Goal: Task Accomplishment & Management: Manage account settings

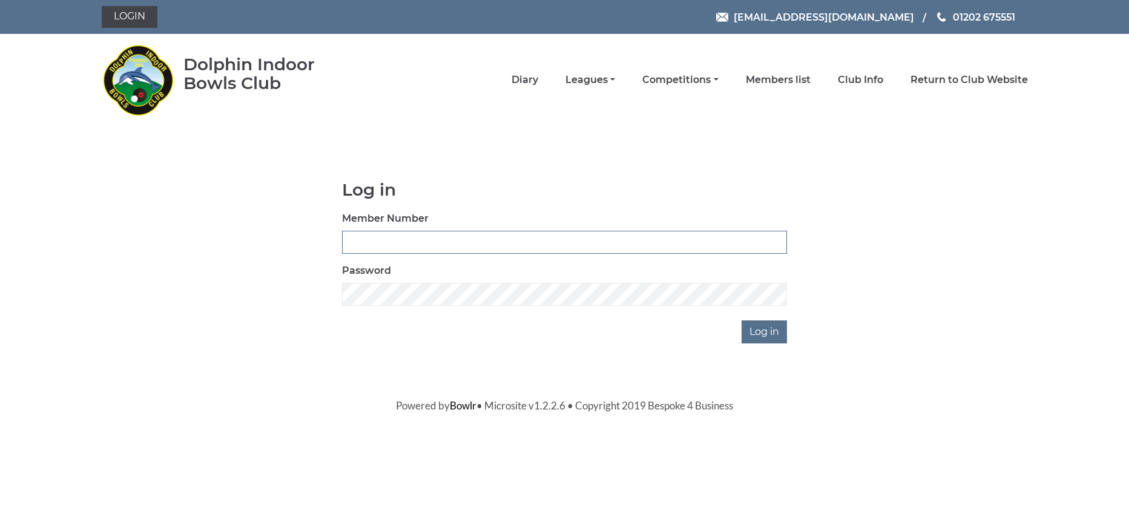
click at [369, 239] on input "Member Number" at bounding box center [564, 242] width 445 height 23
click at [364, 242] on input "Member Number" at bounding box center [564, 242] width 445 height 23
type input "3275"
click at [767, 332] on input "Log in" at bounding box center [764, 331] width 45 height 23
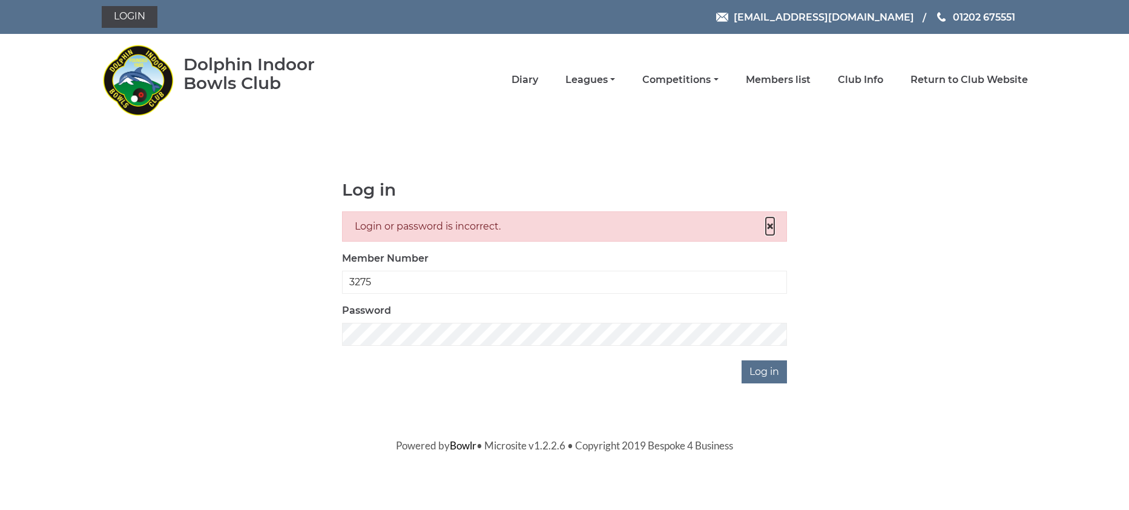
click at [767, 218] on span "×" at bounding box center [770, 226] width 8 height 18
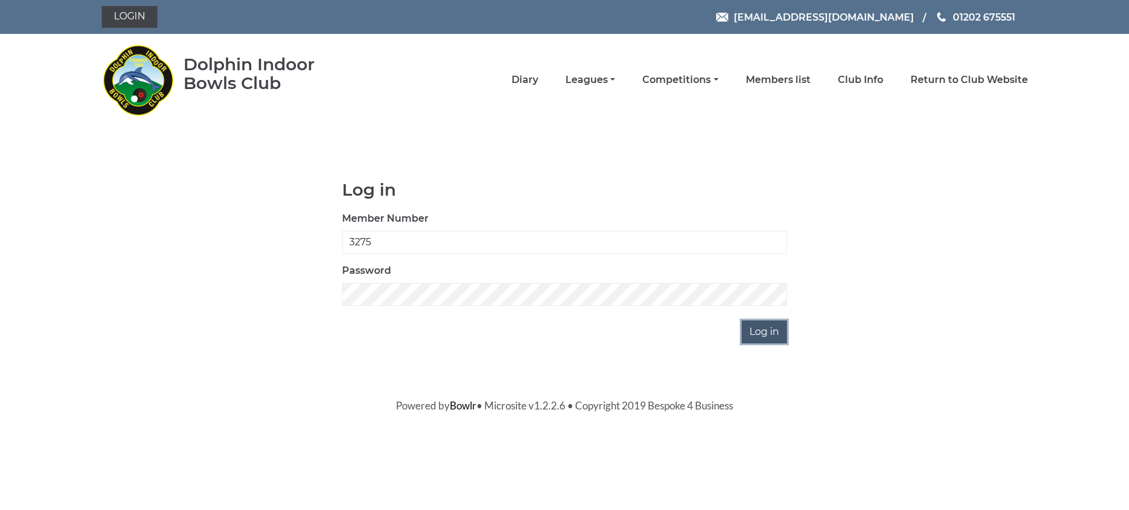
click at [765, 327] on input "Log in" at bounding box center [764, 331] width 45 height 23
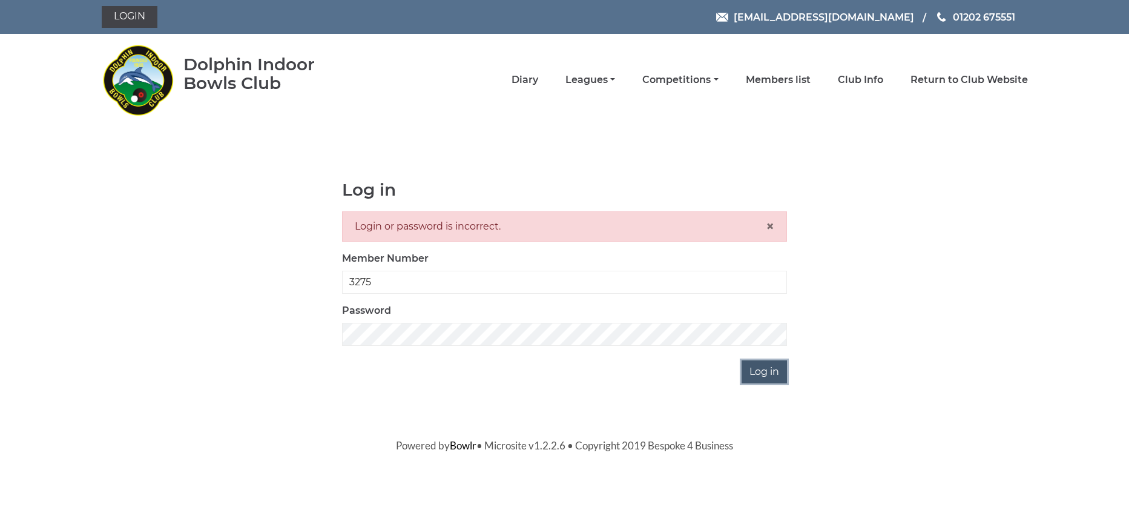
click at [768, 374] on input "Log in" at bounding box center [764, 371] width 45 height 23
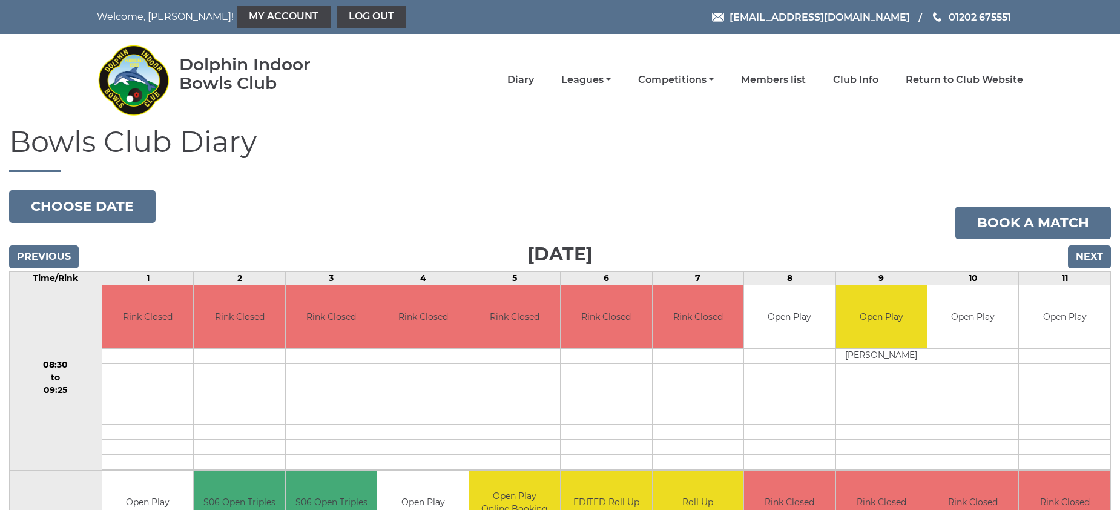
drag, startPoint x: 896, startPoint y: 175, endPoint x: 879, endPoint y: 193, distance: 24.4
drag, startPoint x: 876, startPoint y: 159, endPoint x: 859, endPoint y: 185, distance: 31.1
click at [877, 164] on h1 "Bowls Club Diary" at bounding box center [560, 149] width 1102 height 46
click at [854, 83] on link "Club Info" at bounding box center [855, 80] width 45 height 13
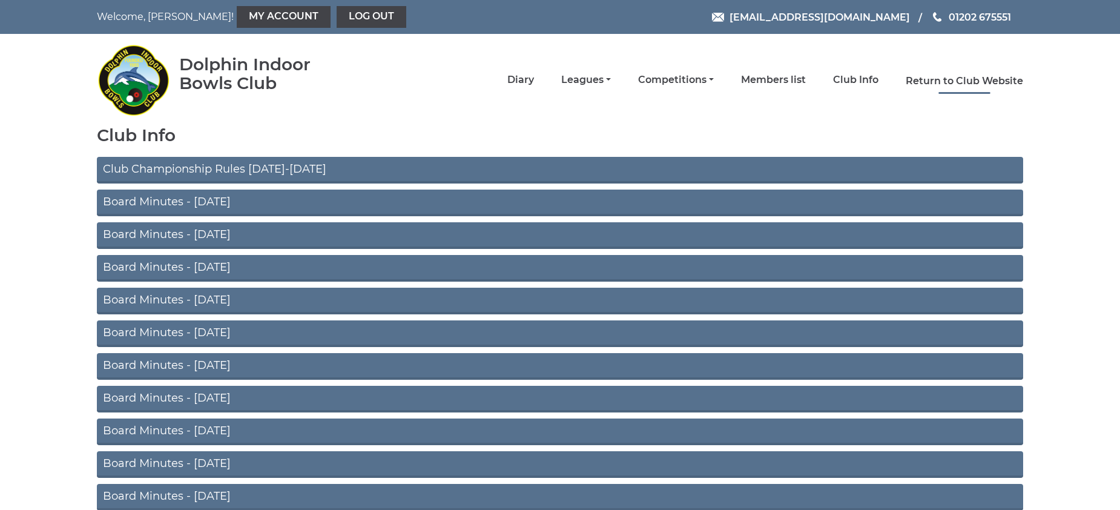
click at [951, 82] on link "Return to Club Website" at bounding box center [964, 80] width 117 height 13
